Goal: Find specific page/section: Find specific page/section

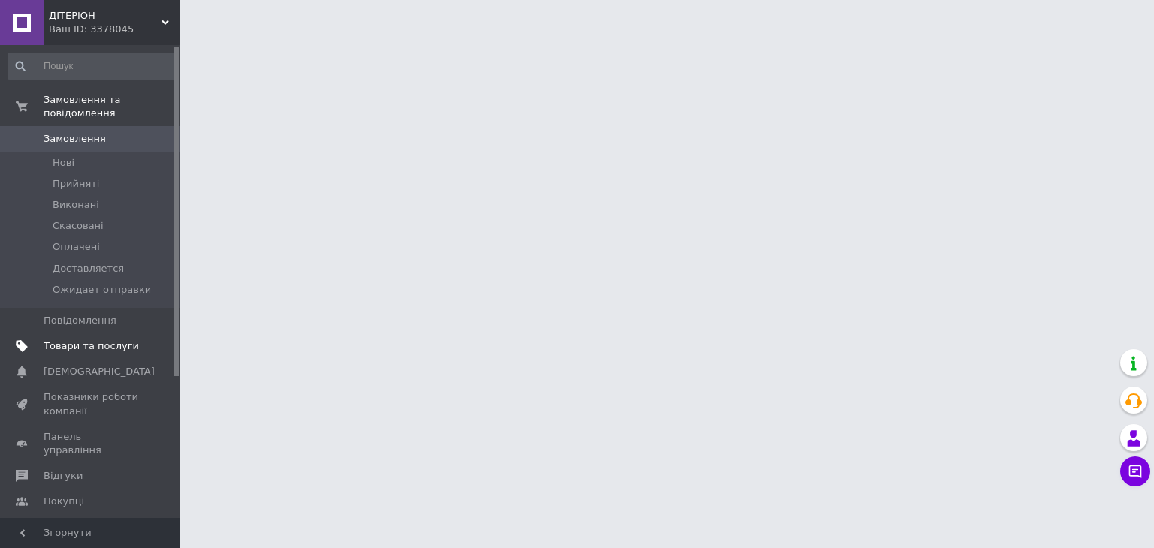
click at [109, 339] on span "Товари та послуги" at bounding box center [91, 346] width 95 height 14
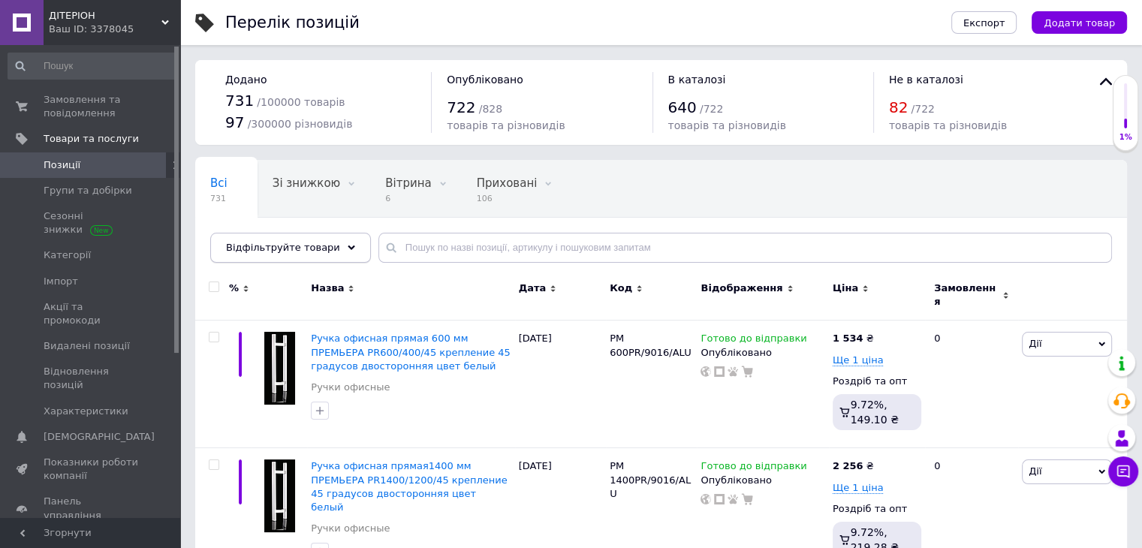
click at [272, 255] on div "Відфільтруйте товари" at bounding box center [290, 248] width 161 height 30
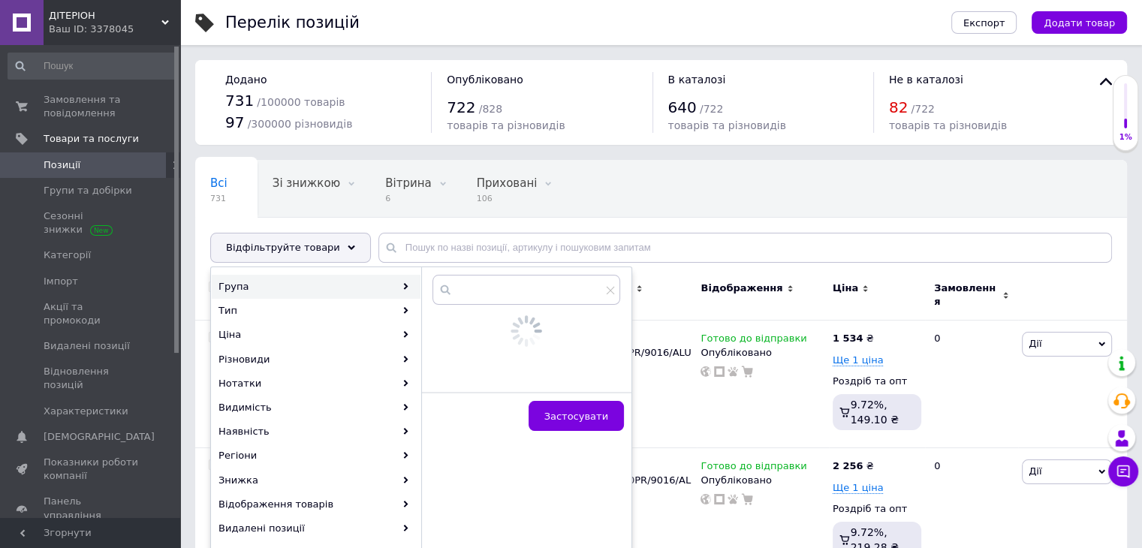
click at [283, 283] on div "Група" at bounding box center [316, 287] width 209 height 24
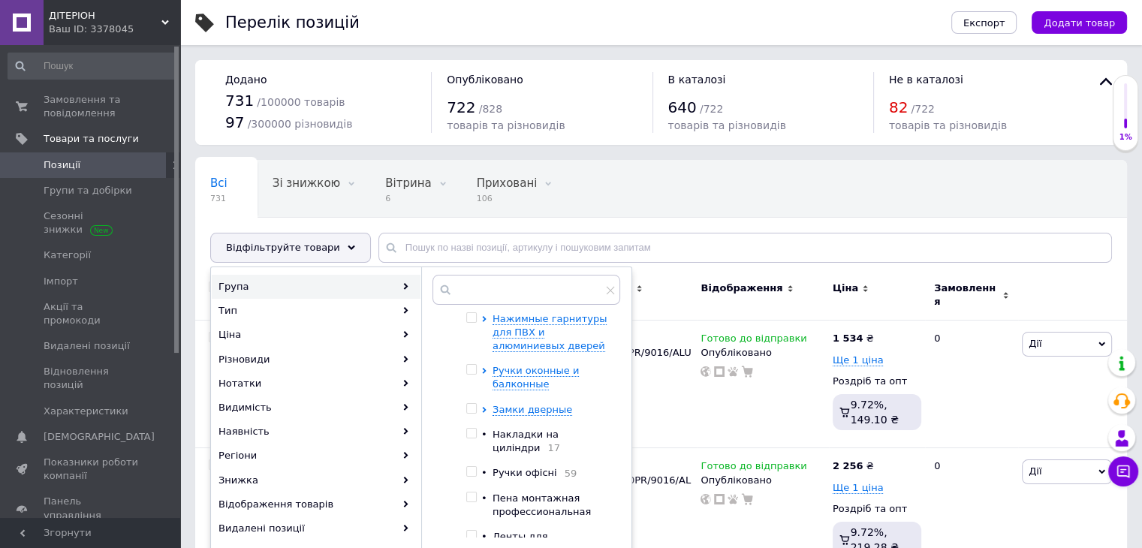
scroll to position [150, 0]
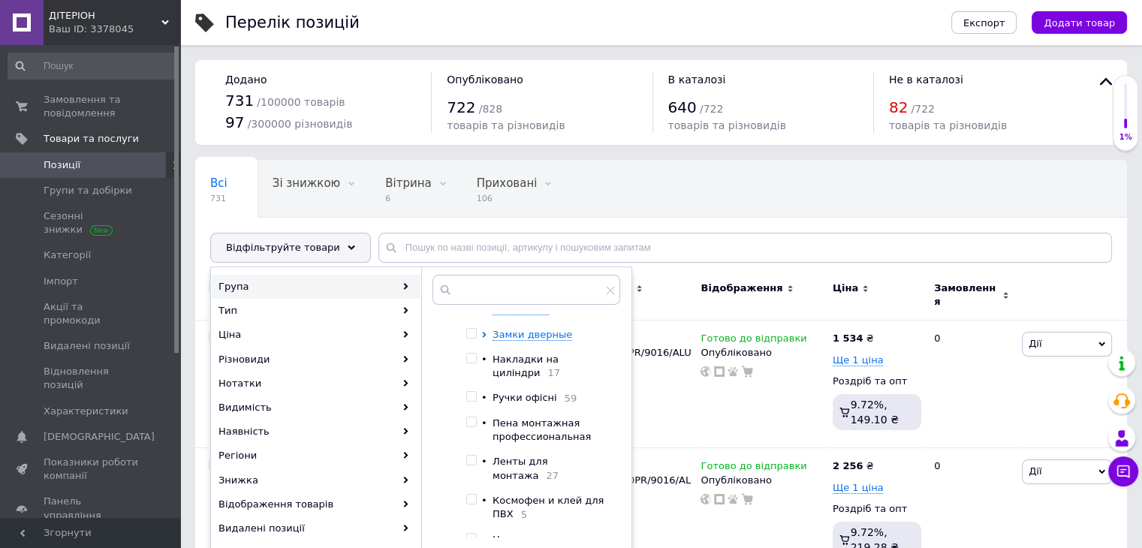
click at [530, 472] on div "Ленты для монтажа 27" at bounding box center [552, 469] width 119 height 28
click at [523, 465] on span "Ленты для монтажа" at bounding box center [520, 468] width 55 height 25
checkbox input "true"
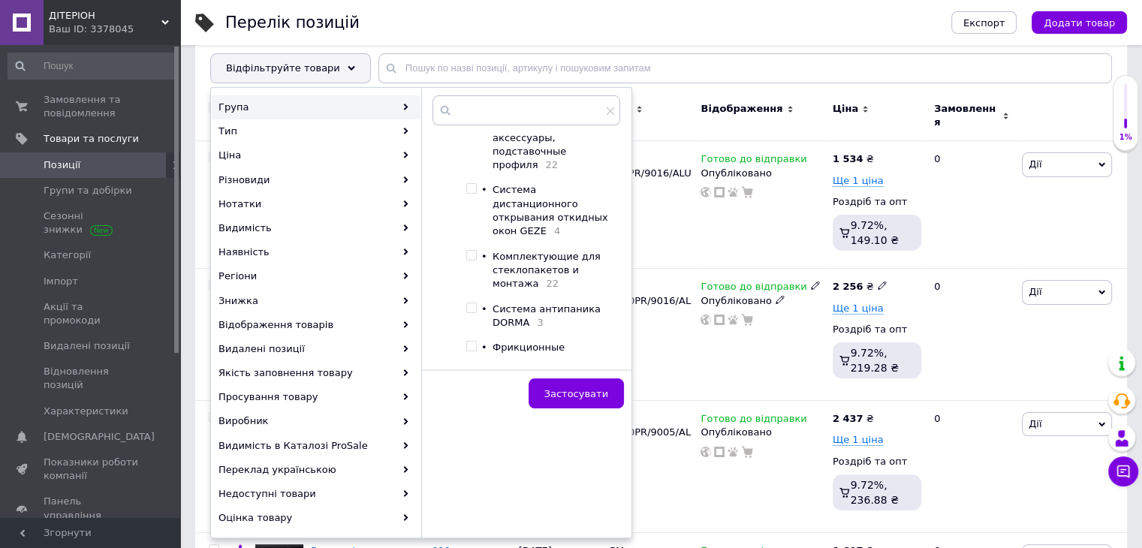
scroll to position [225, 0]
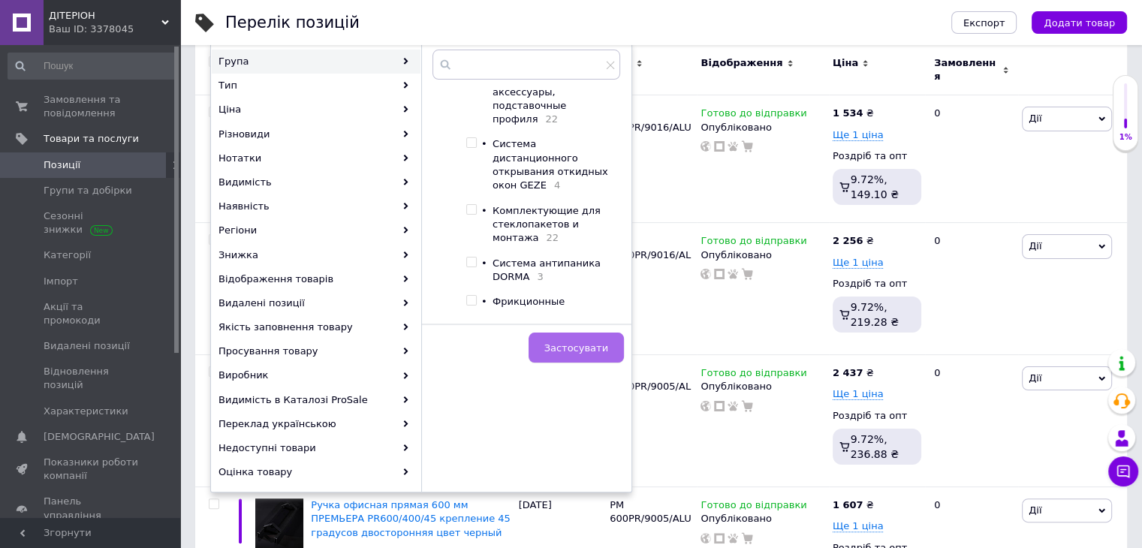
click at [569, 357] on button "Застосувати" at bounding box center [576, 348] width 95 height 30
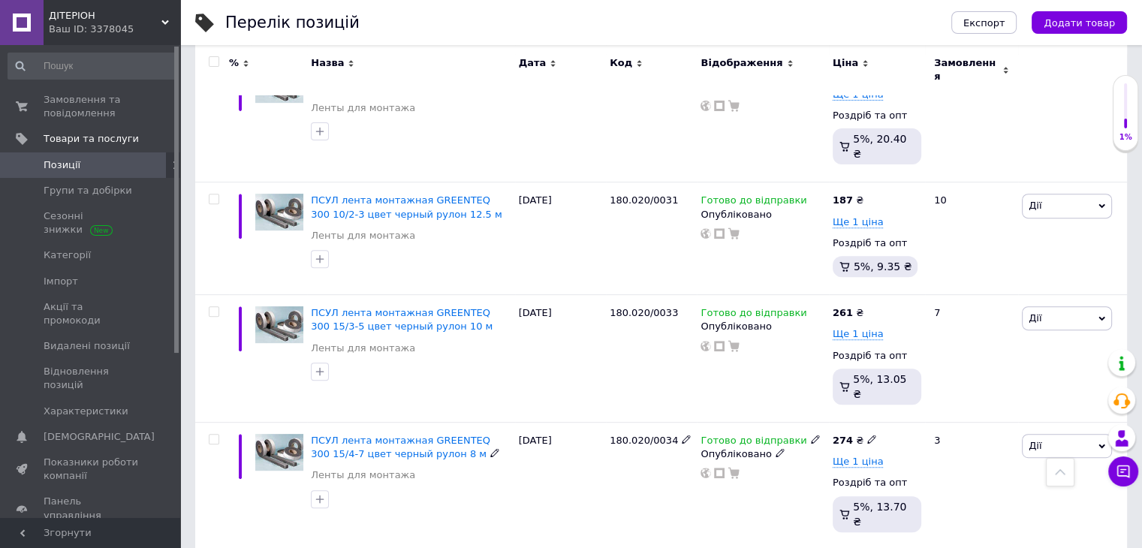
scroll to position [526, 0]
